Goal: Information Seeking & Learning: Learn about a topic

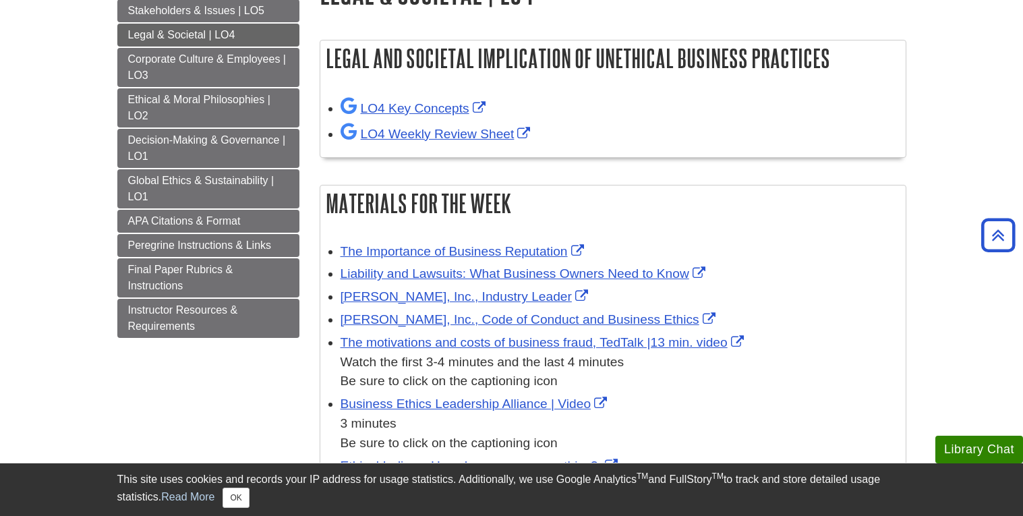
scroll to position [182, 0]
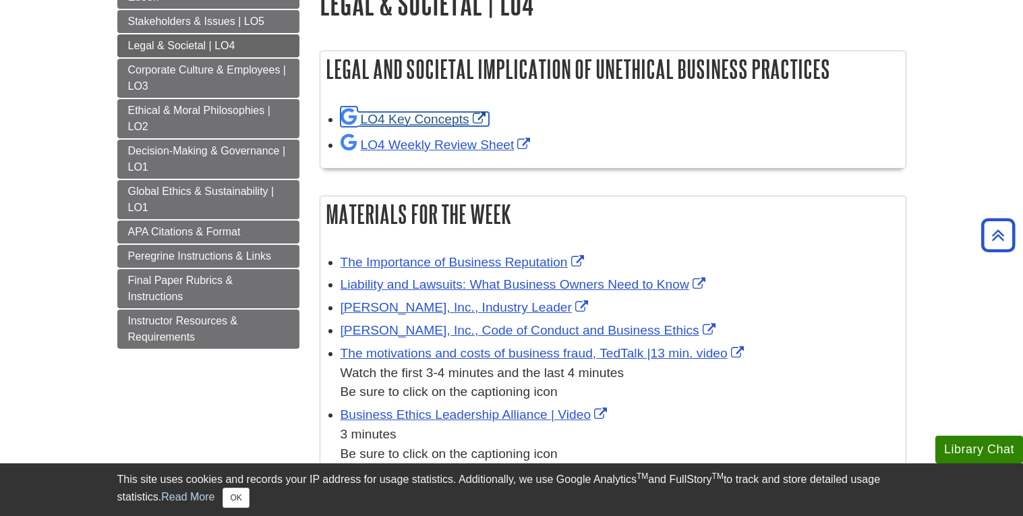
click at [446, 117] on link "LO4 Key Concepts" at bounding box center [415, 119] width 148 height 14
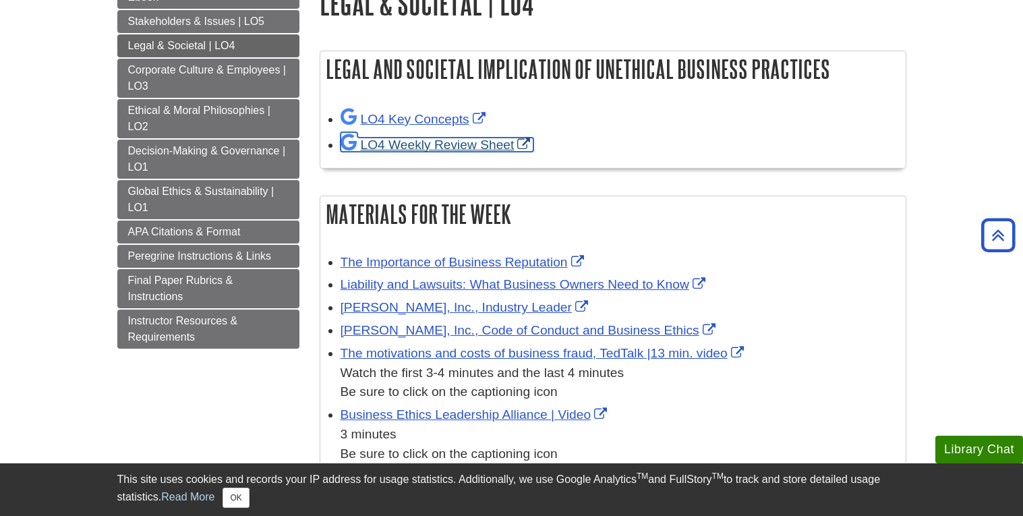
click at [473, 141] on link "LO4 Weekly Review Sheet" at bounding box center [438, 145] width 194 height 14
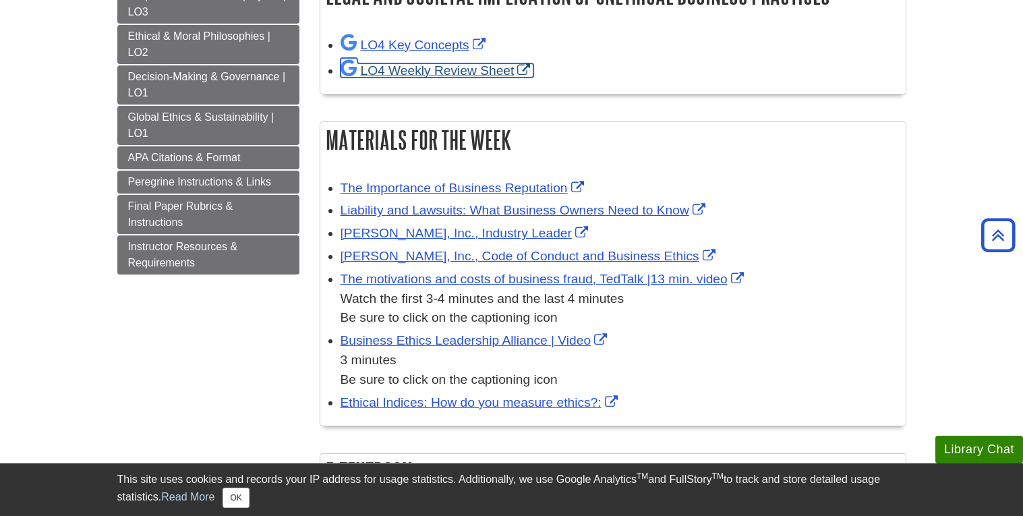
scroll to position [259, 0]
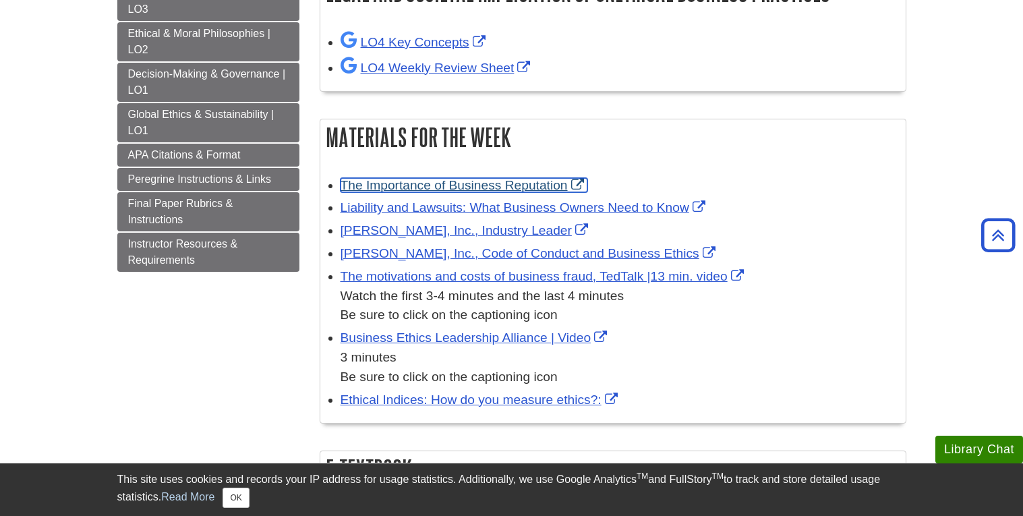
click at [476, 186] on link "The Importance of Business Reputation" at bounding box center [464, 185] width 247 height 14
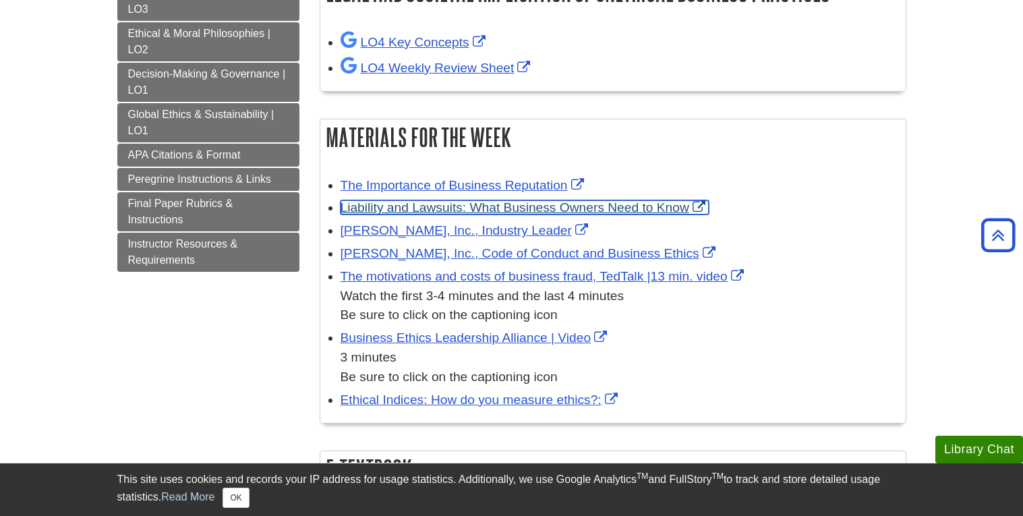
click at [630, 206] on link "Liability and Lawsuits: What Business Owners Need to Know" at bounding box center [525, 207] width 368 height 14
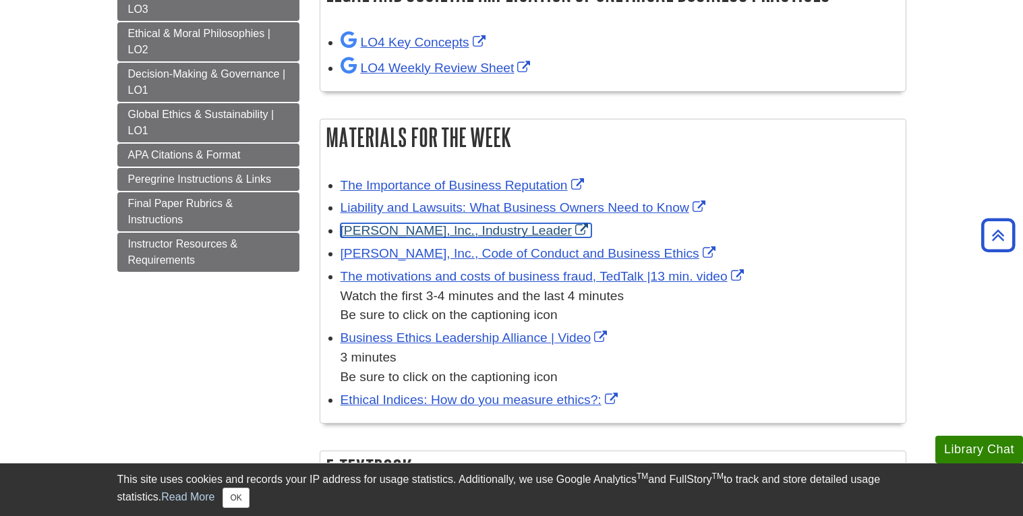
click at [521, 231] on link "[PERSON_NAME], Inc., Industry Leader" at bounding box center [466, 230] width 251 height 14
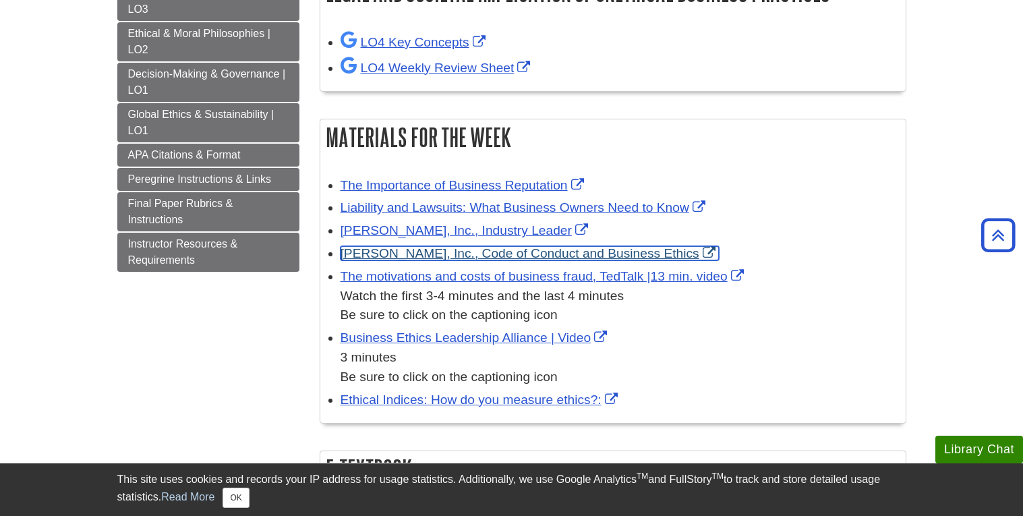
click at [646, 250] on link "[PERSON_NAME], Inc., Code of Conduct and Business Ethics" at bounding box center [530, 253] width 378 height 14
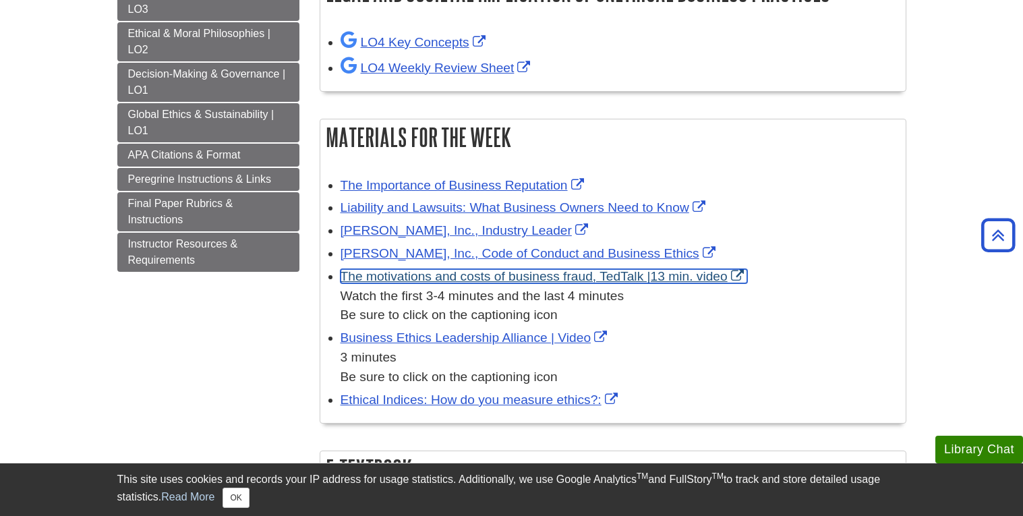
click at [503, 277] on link "The motivations and costs of business fraud, TedTalk |13 min. video" at bounding box center [544, 276] width 407 height 14
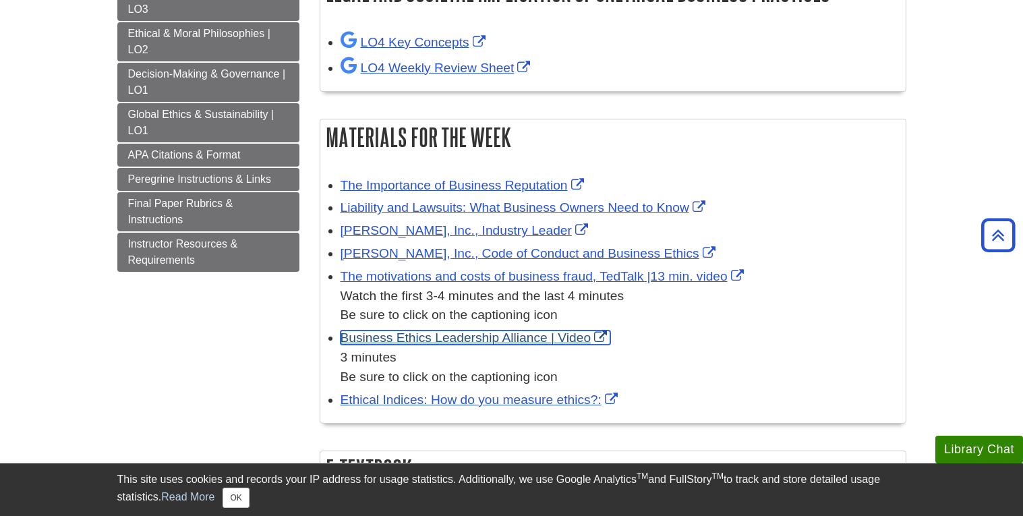
click at [490, 343] on link "Business Ethics Leadership Alliance | Video" at bounding box center [476, 338] width 271 height 14
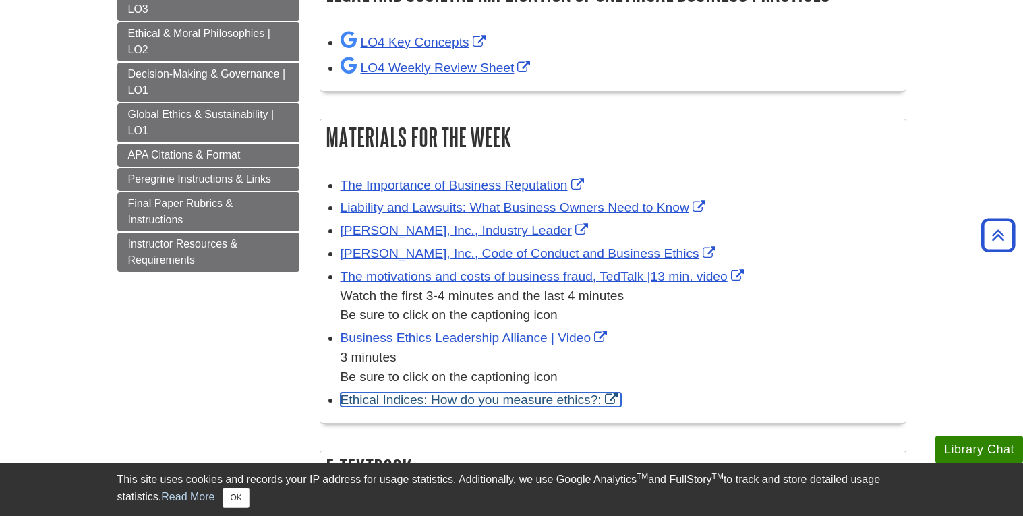
click at [494, 401] on link "Ethical Indices: How do you measure ethics?:" at bounding box center [481, 400] width 281 height 14
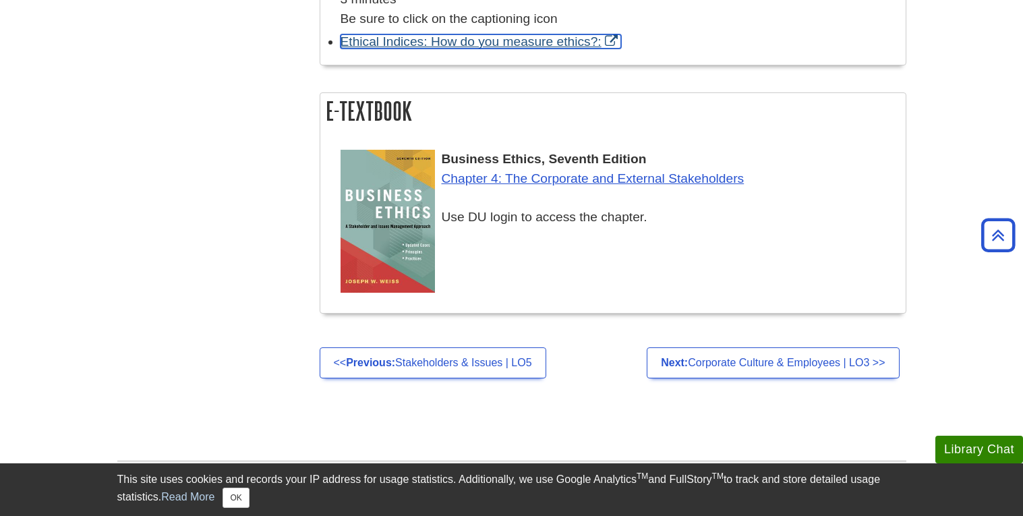
scroll to position [619, 0]
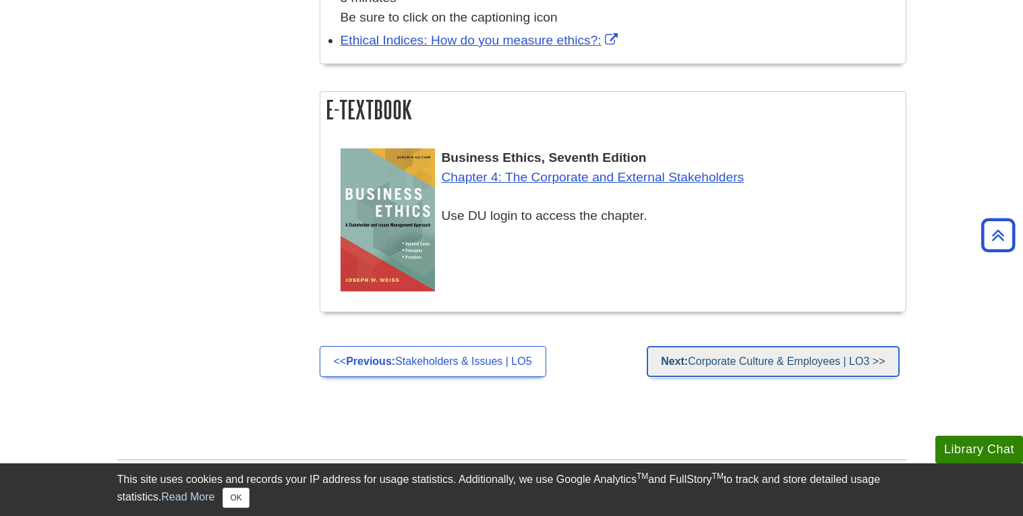
click at [706, 365] on link "Next: Corporate Culture & Employees | LO3 >>" at bounding box center [773, 361] width 252 height 31
